Goal: Entertainment & Leisure: Browse casually

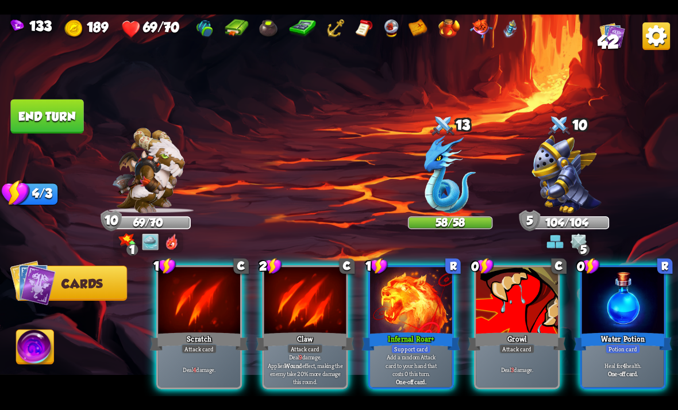
click at [320, 363] on p "Deal 9 damage. Applies Wound effect, making the enemy take 20% more damage this…" at bounding box center [305, 369] width 78 height 32
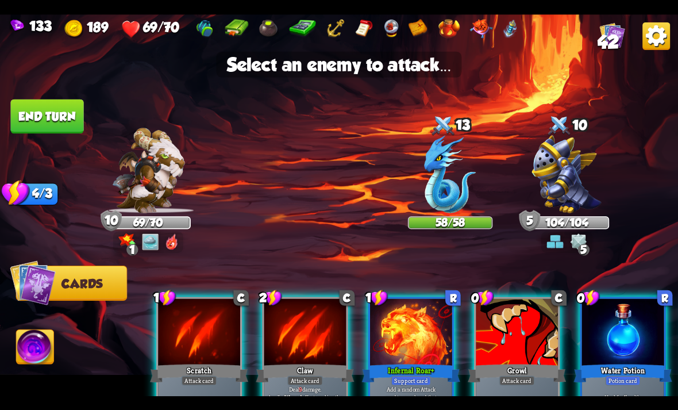
click at [460, 198] on img at bounding box center [450, 174] width 52 height 78
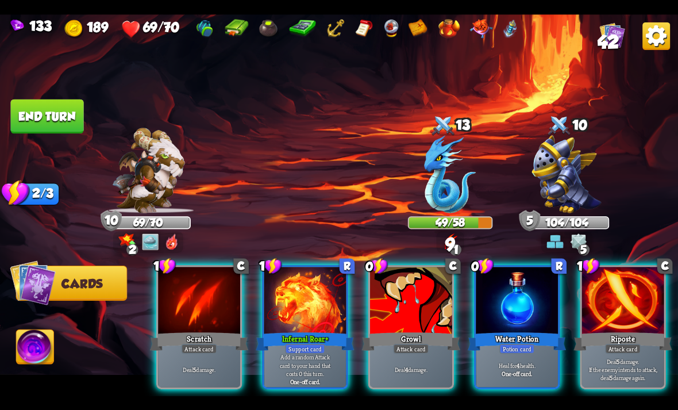
click at [418, 365] on div "Deal 4 damage." at bounding box center [411, 369] width 82 height 36
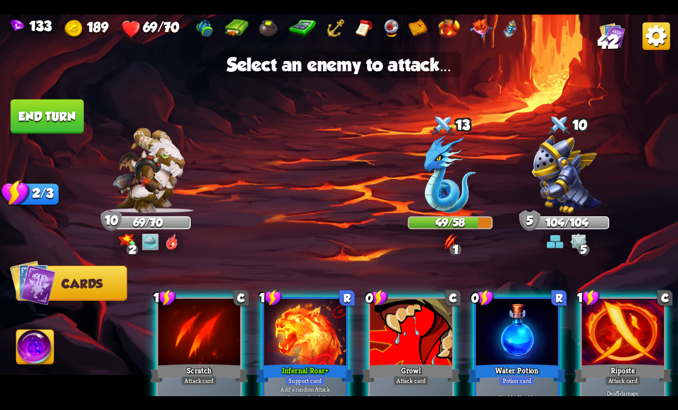
click at [457, 203] on img at bounding box center [450, 174] width 52 height 78
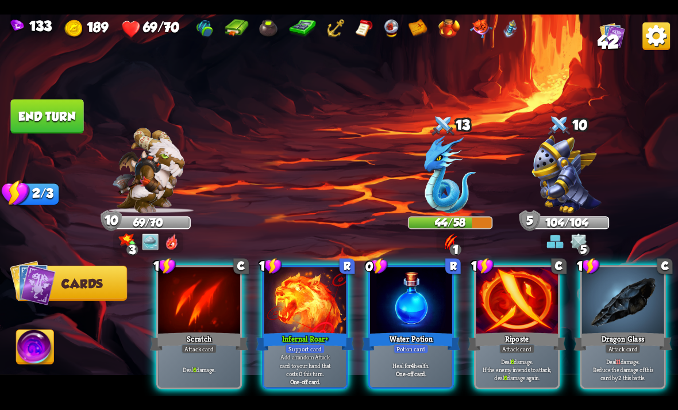
click at [549, 330] on div "Riposte" at bounding box center [517, 341] width 98 height 22
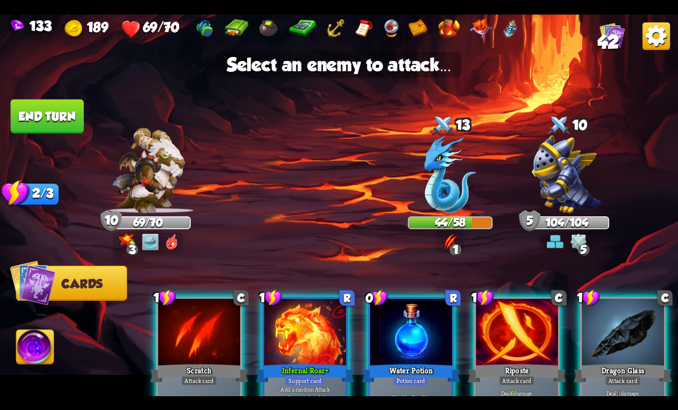
click at [460, 191] on img at bounding box center [450, 174] width 52 height 78
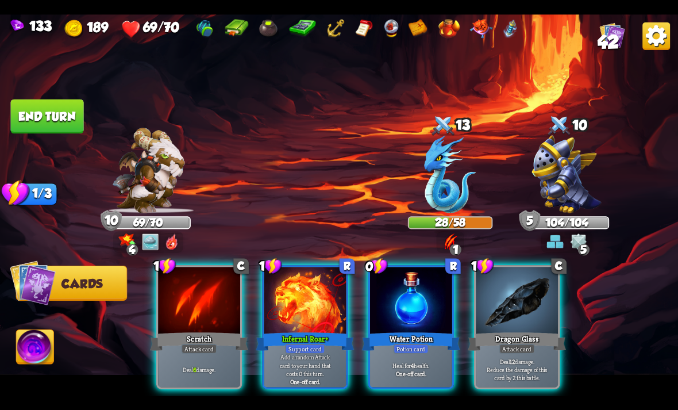
click at [525, 299] on div at bounding box center [517, 301] width 82 height 69
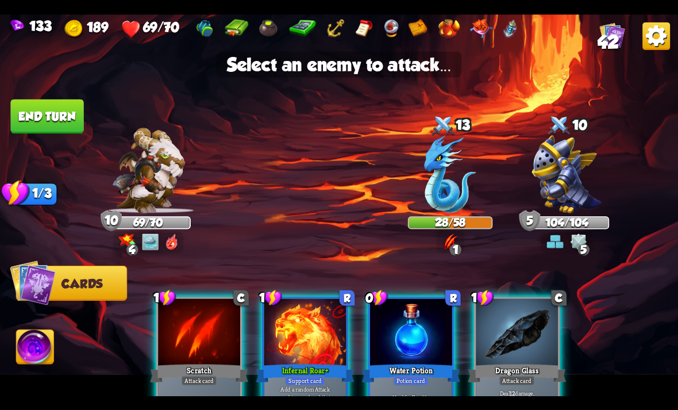
click at [456, 202] on img at bounding box center [450, 174] width 52 height 78
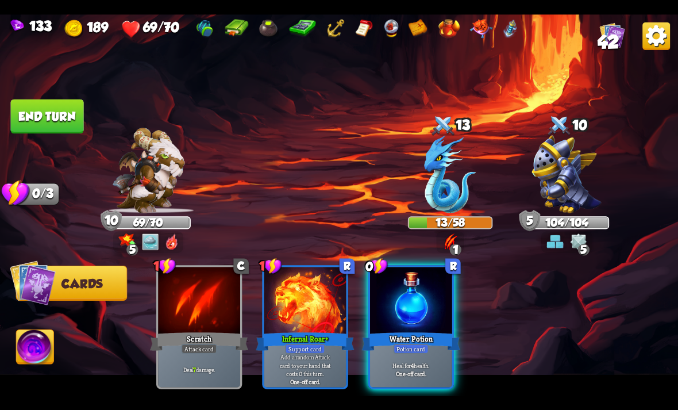
click at [29, 346] on img at bounding box center [35, 348] width 37 height 38
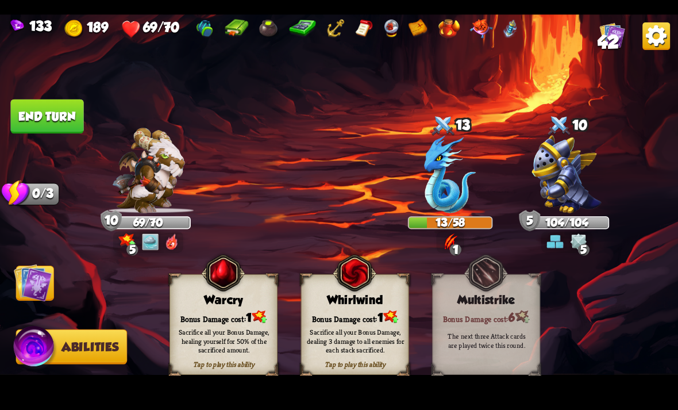
click at [369, 335] on div "Sacrifice all your Bonus Damage, dealing 3 damage to all enemies for each stack…" at bounding box center [356, 340] width 98 height 27
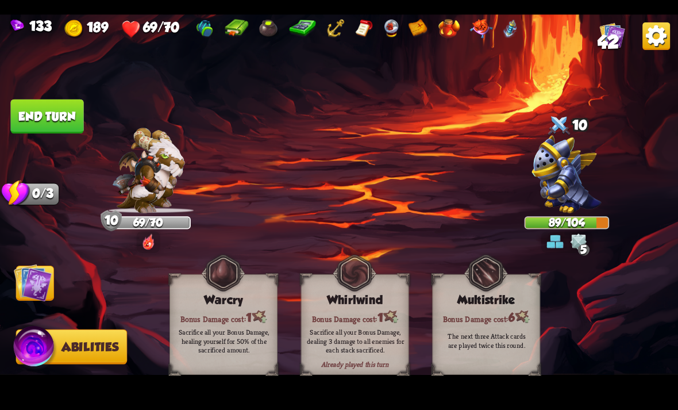
click at [58, 118] on button "End turn" at bounding box center [46, 116] width 73 height 34
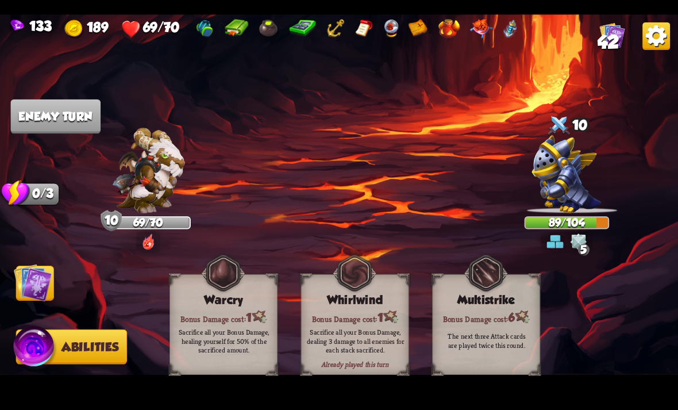
click at [36, 298] on img at bounding box center [33, 282] width 38 height 38
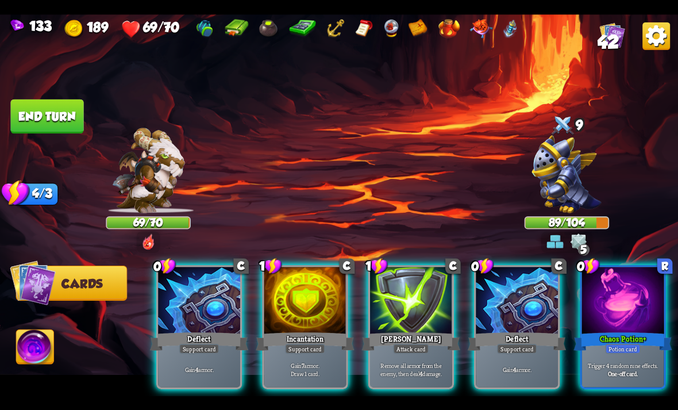
click at [624, 361] on p "Trigger 4 random rune effects." at bounding box center [623, 365] width 78 height 8
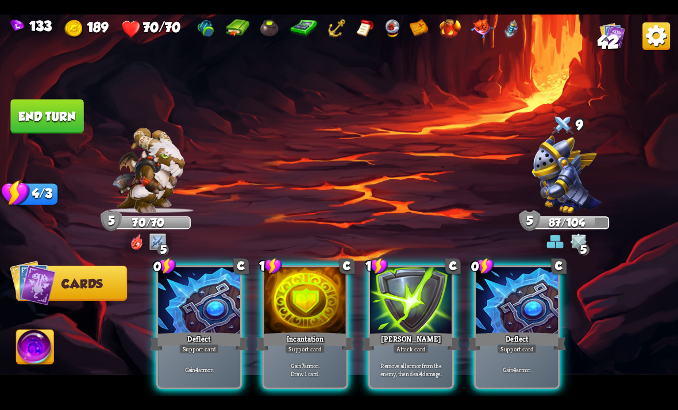
click at [431, 361] on p "Remove all armor from the enemy, then deal 4 damage." at bounding box center [411, 369] width 78 height 16
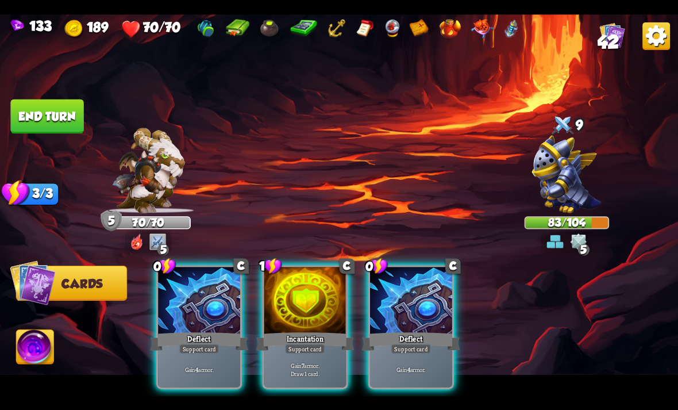
click at [221, 372] on div "Gain 4 armor." at bounding box center [199, 369] width 82 height 36
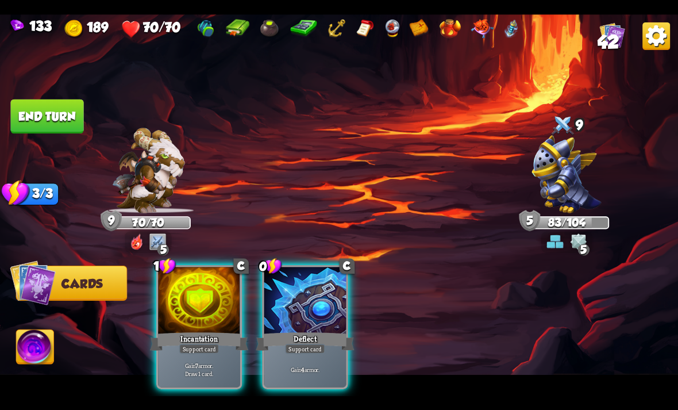
click at [218, 377] on div "1 C Incantation Support card Gain 7 armor. Draw 1 card." at bounding box center [199, 327] width 86 height 124
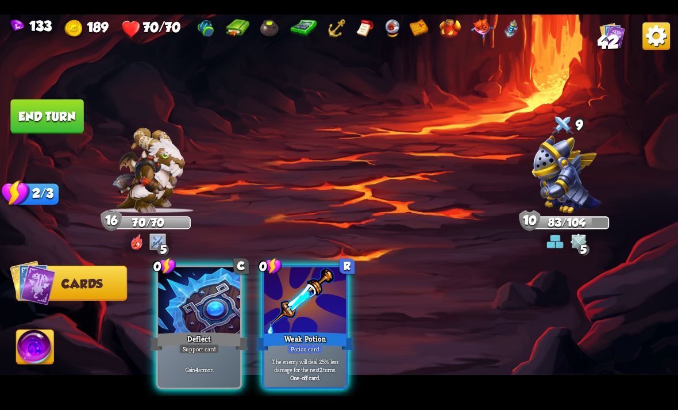
click at [315, 378] on div "0 R Weak Potion Potion card The enemy will deal 25% less damage for the next 2 …" at bounding box center [305, 327] width 86 height 124
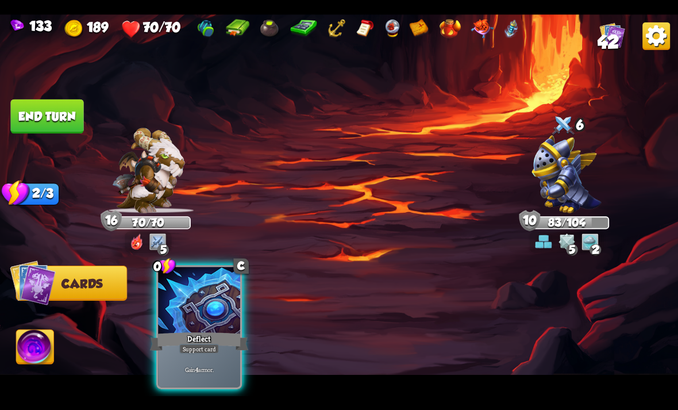
click at [37, 125] on button "End turn" at bounding box center [46, 116] width 73 height 34
